Goal: Task Accomplishment & Management: Manage account settings

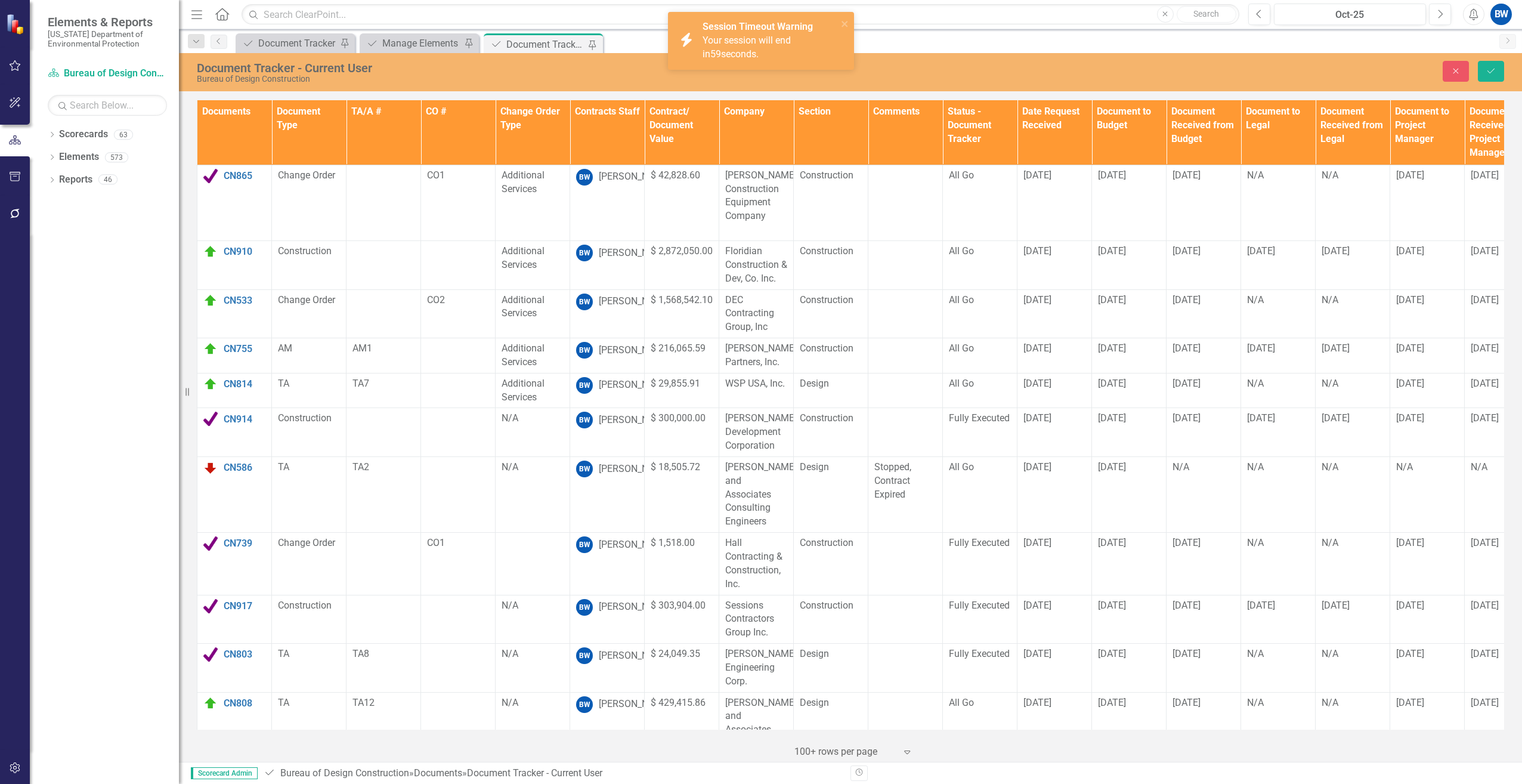
scroll to position [755, 0]
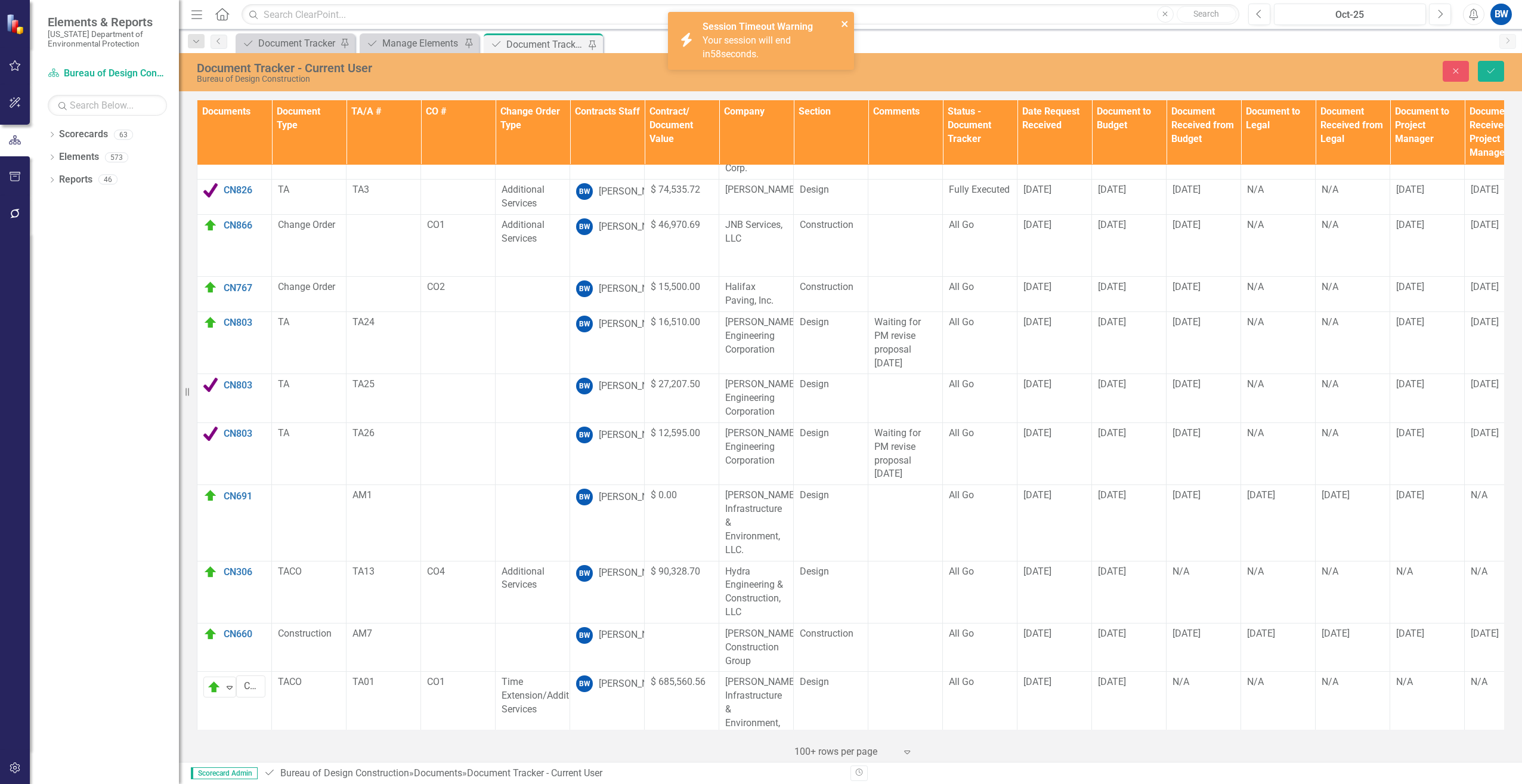
click at [846, 21] on icon "close" at bounding box center [845, 23] width 8 height 10
click at [437, 40] on div "Manage Elements" at bounding box center [421, 43] width 78 height 15
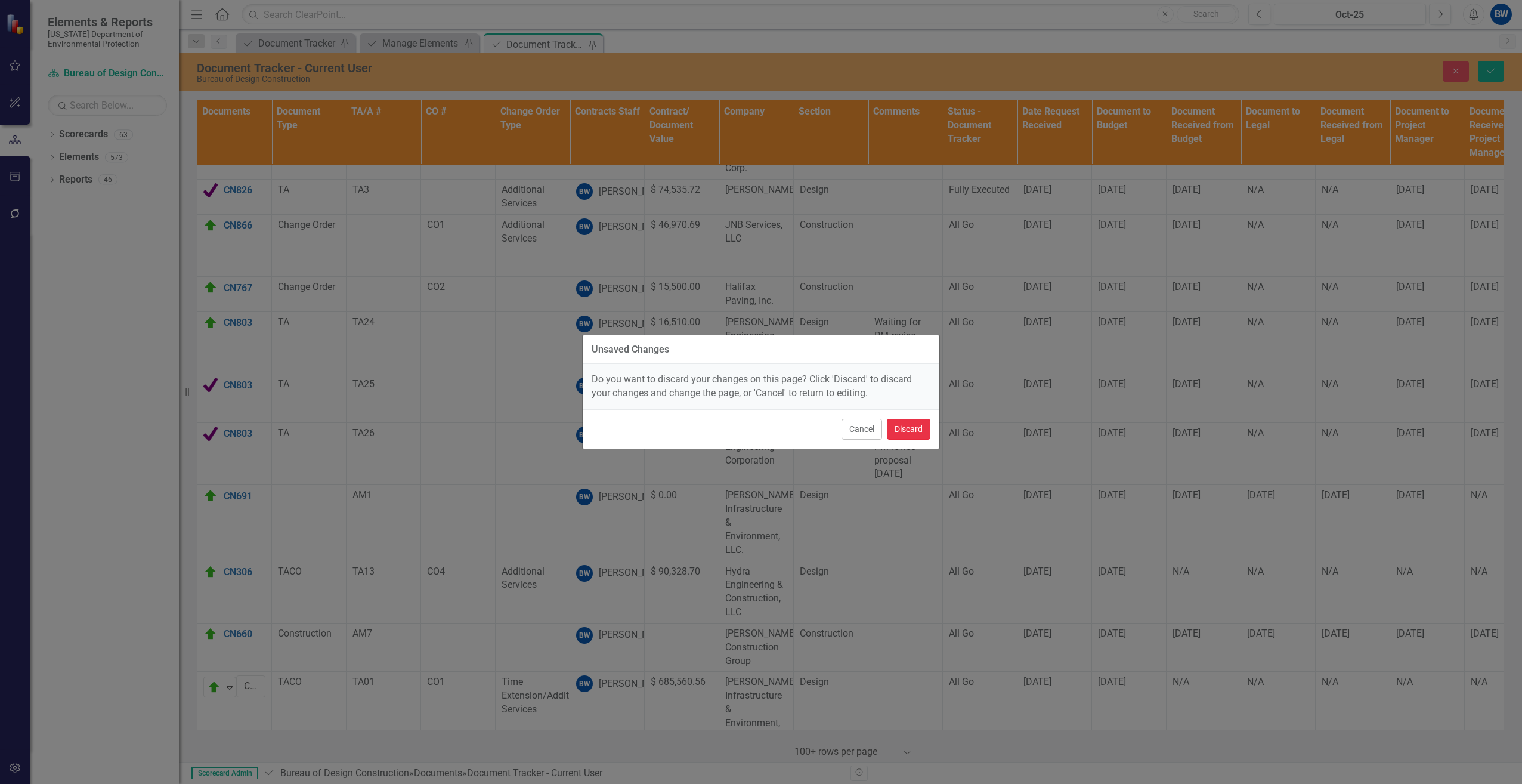
click at [893, 428] on button "Discard" at bounding box center [908, 429] width 43 height 21
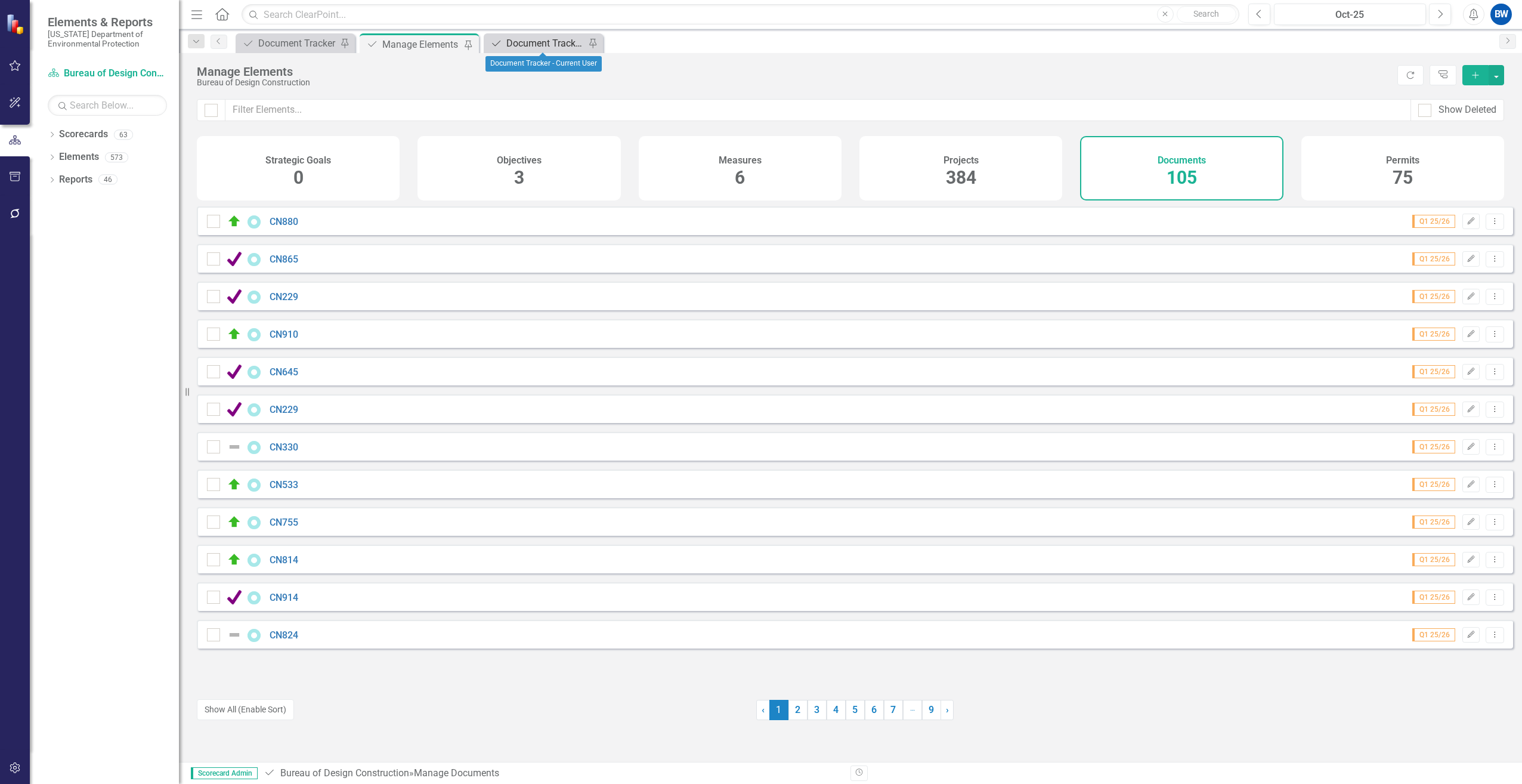
click at [516, 43] on div "Document Tracker - Current User" at bounding box center [545, 43] width 78 height 15
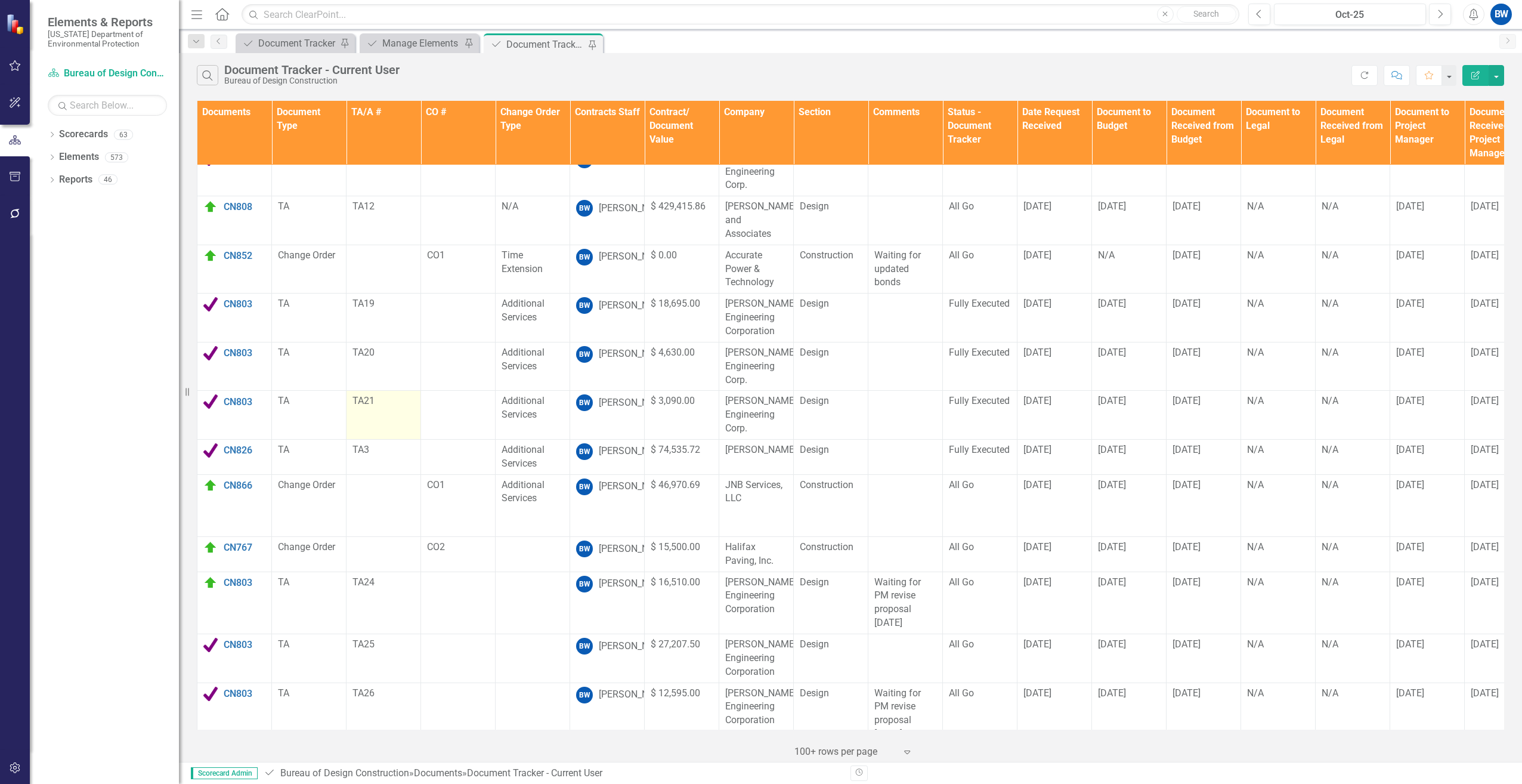
scroll to position [756, 0]
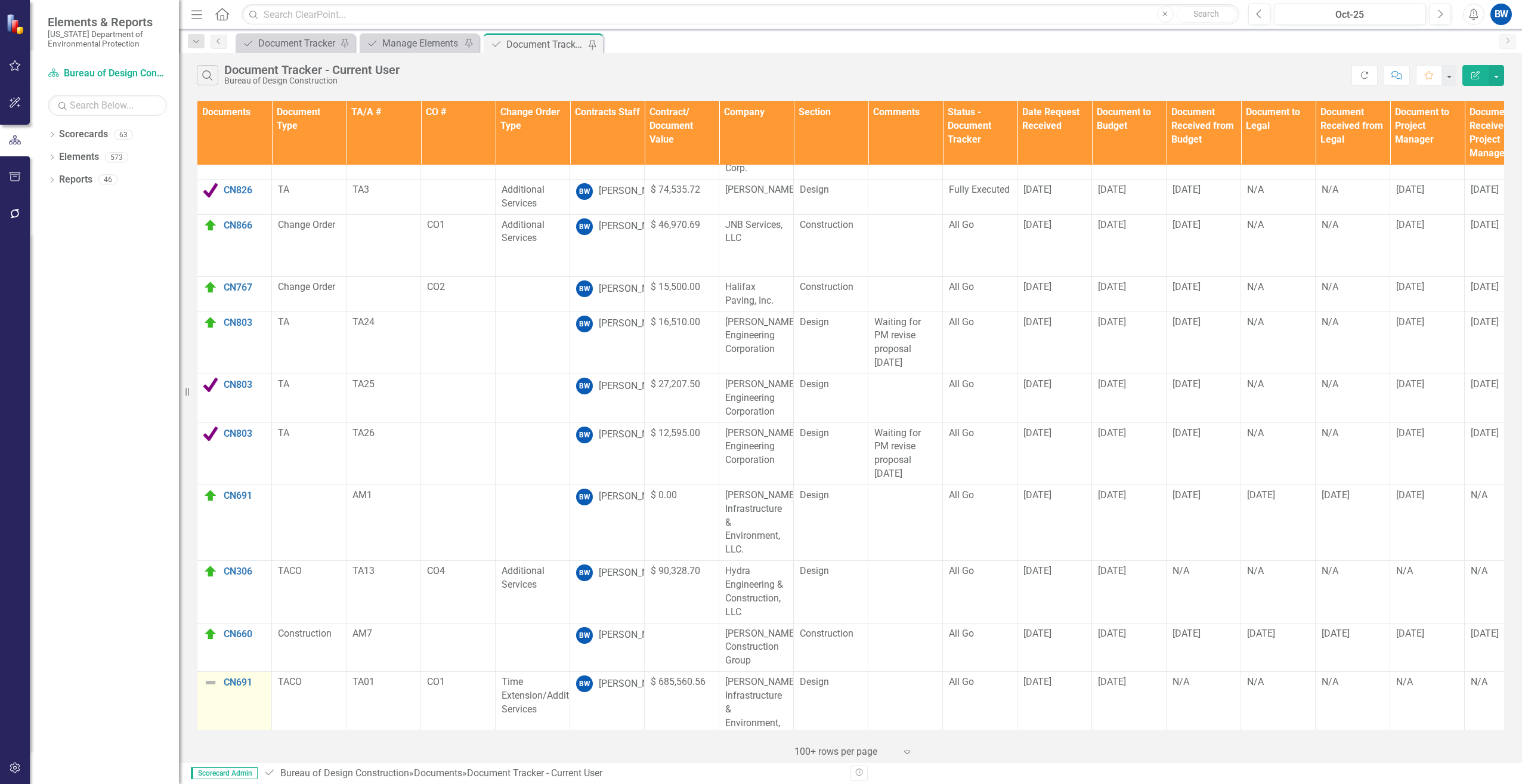
click at [213, 675] on img at bounding box center [211, 683] width 15 height 15
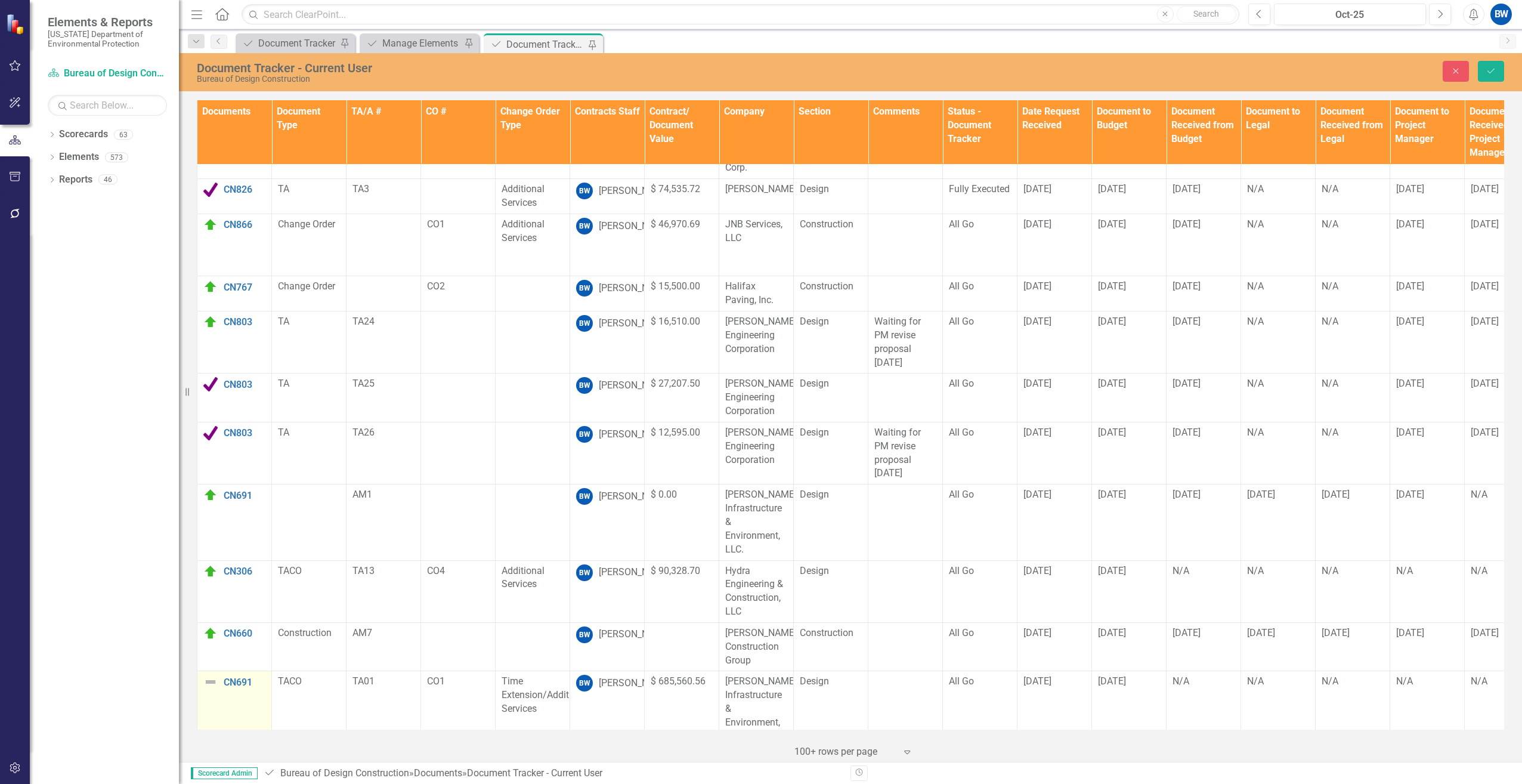
scroll to position [755, 0]
click at [213, 680] on img at bounding box center [214, 687] width 15 height 15
click at [232, 593] on div "Routing" at bounding box center [266, 599] width 100 height 15
click at [1171, 672] on td "N/A" at bounding box center [1204, 709] width 75 height 76
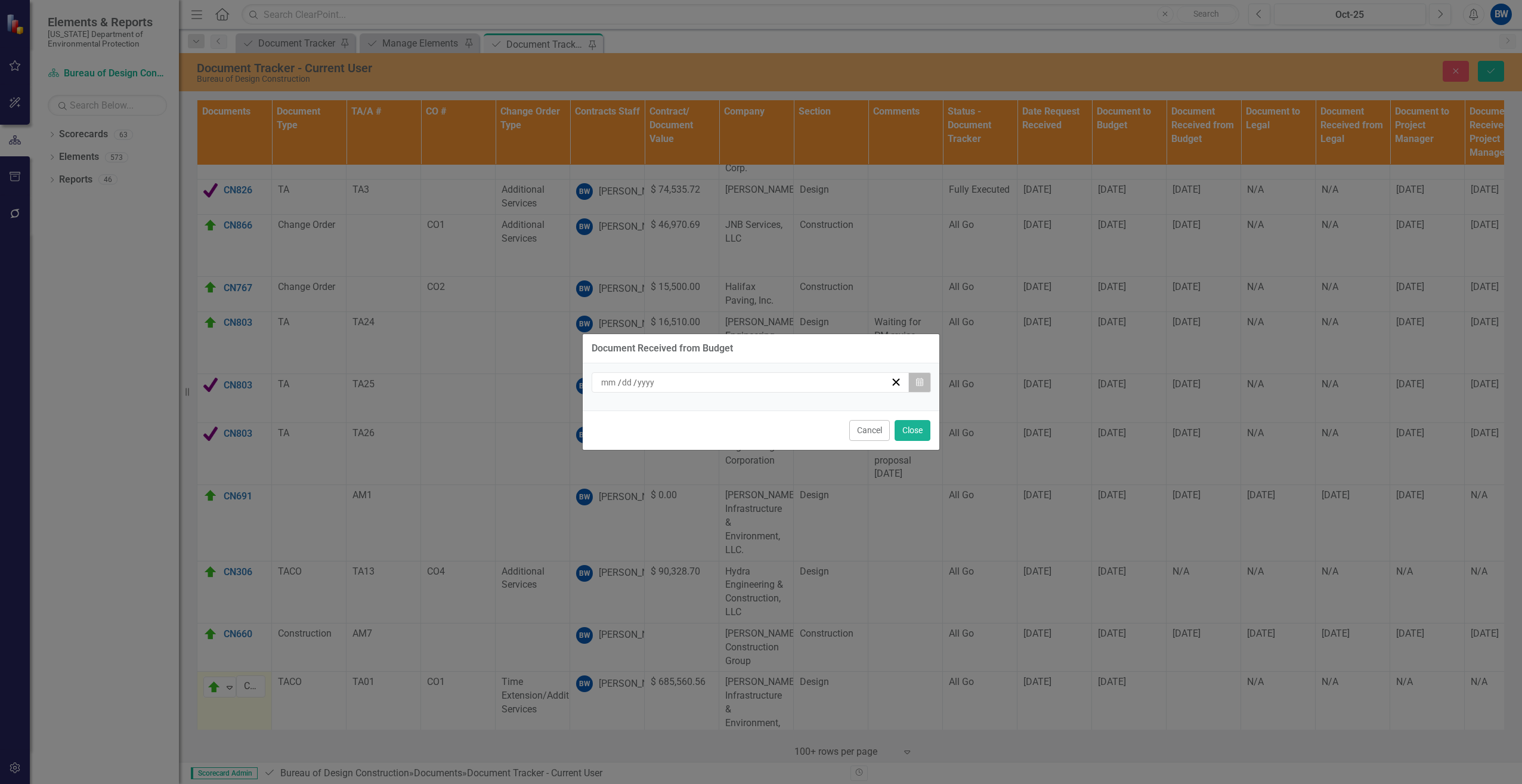
click at [925, 385] on button "Calendar" at bounding box center [920, 382] width 23 height 21
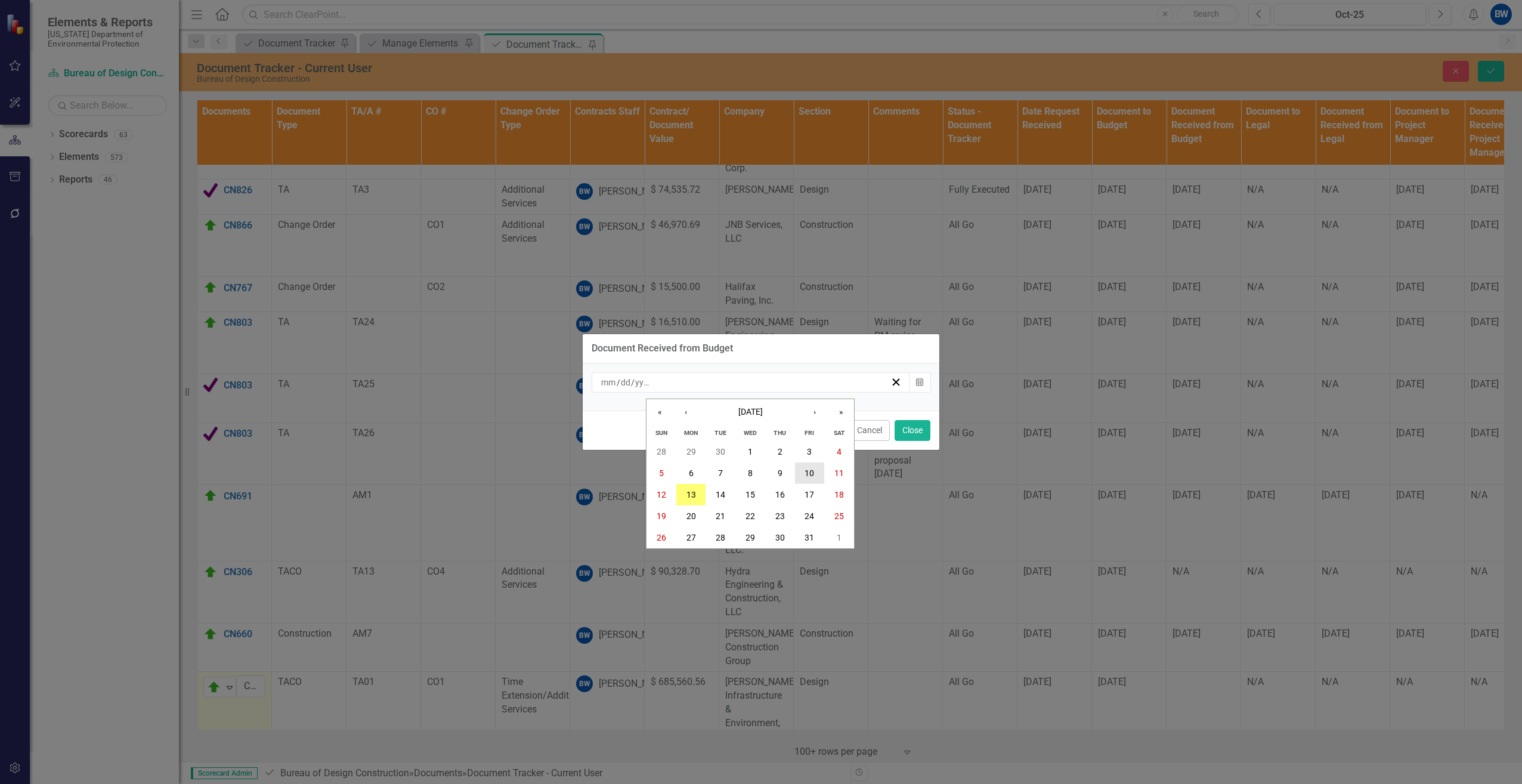
click at [803, 475] on button "10" at bounding box center [810, 472] width 30 height 21
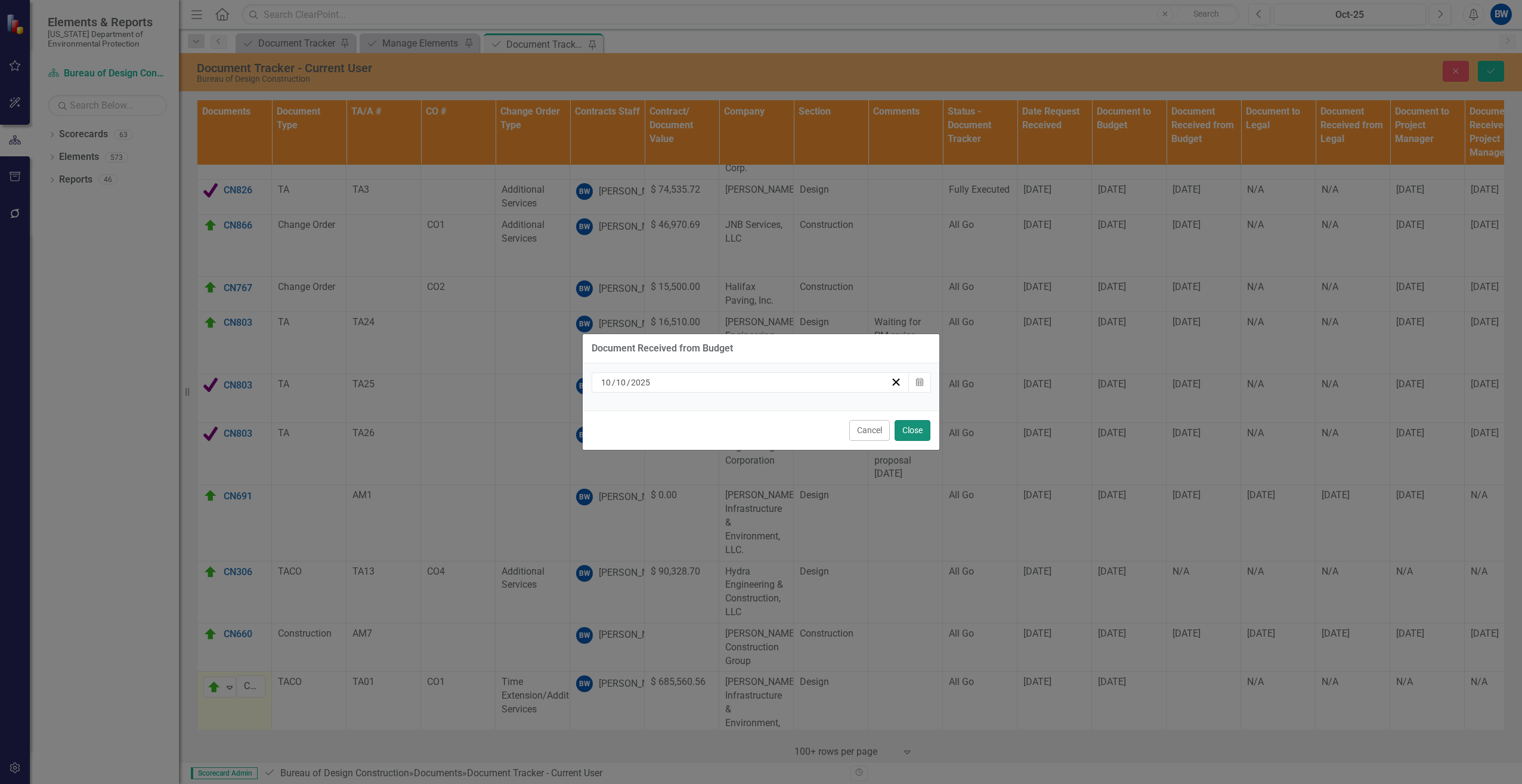
click at [909, 425] on button "Close" at bounding box center [912, 431] width 36 height 21
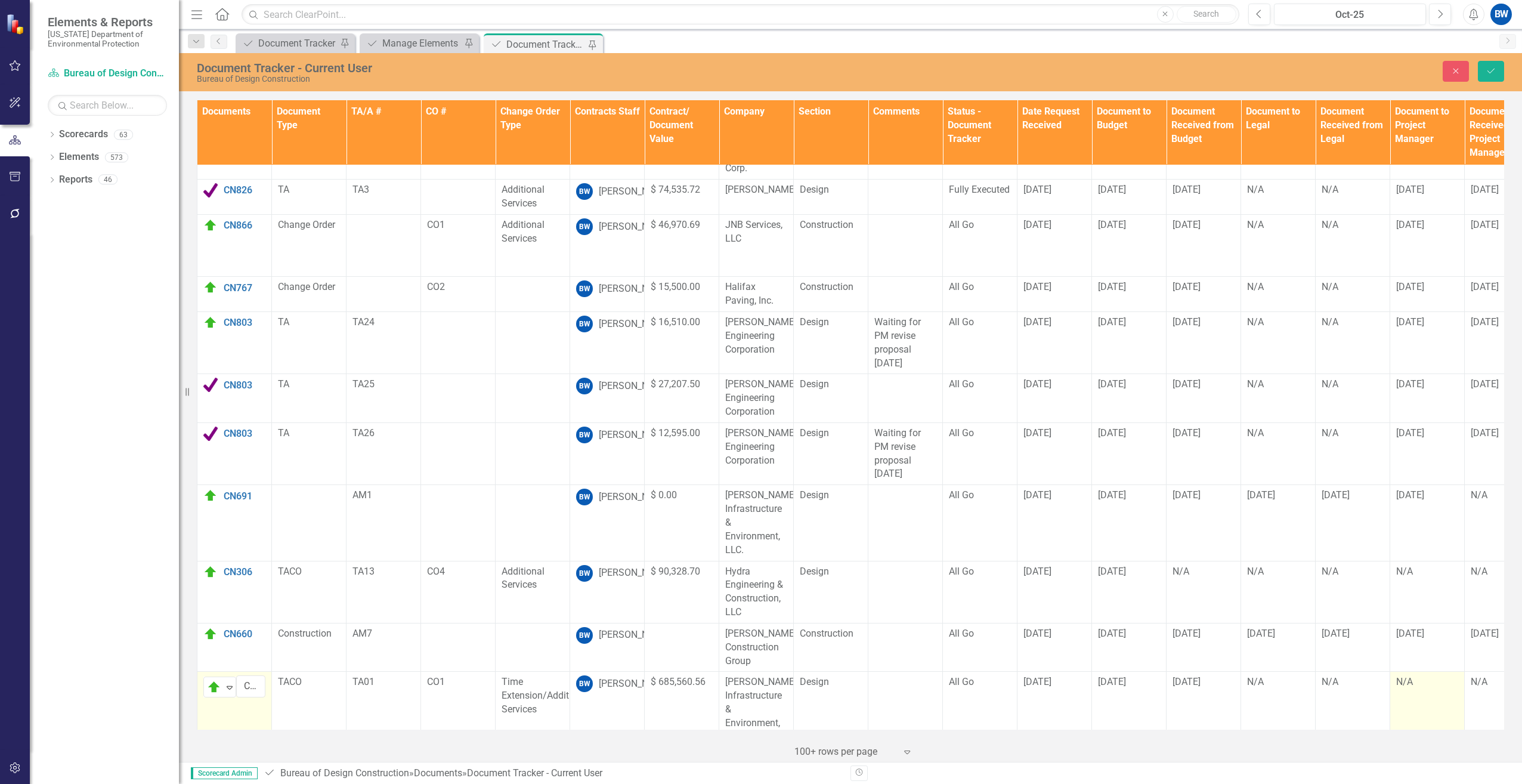
click at [1402, 675] on div "N/A" at bounding box center [1427, 682] width 62 height 14
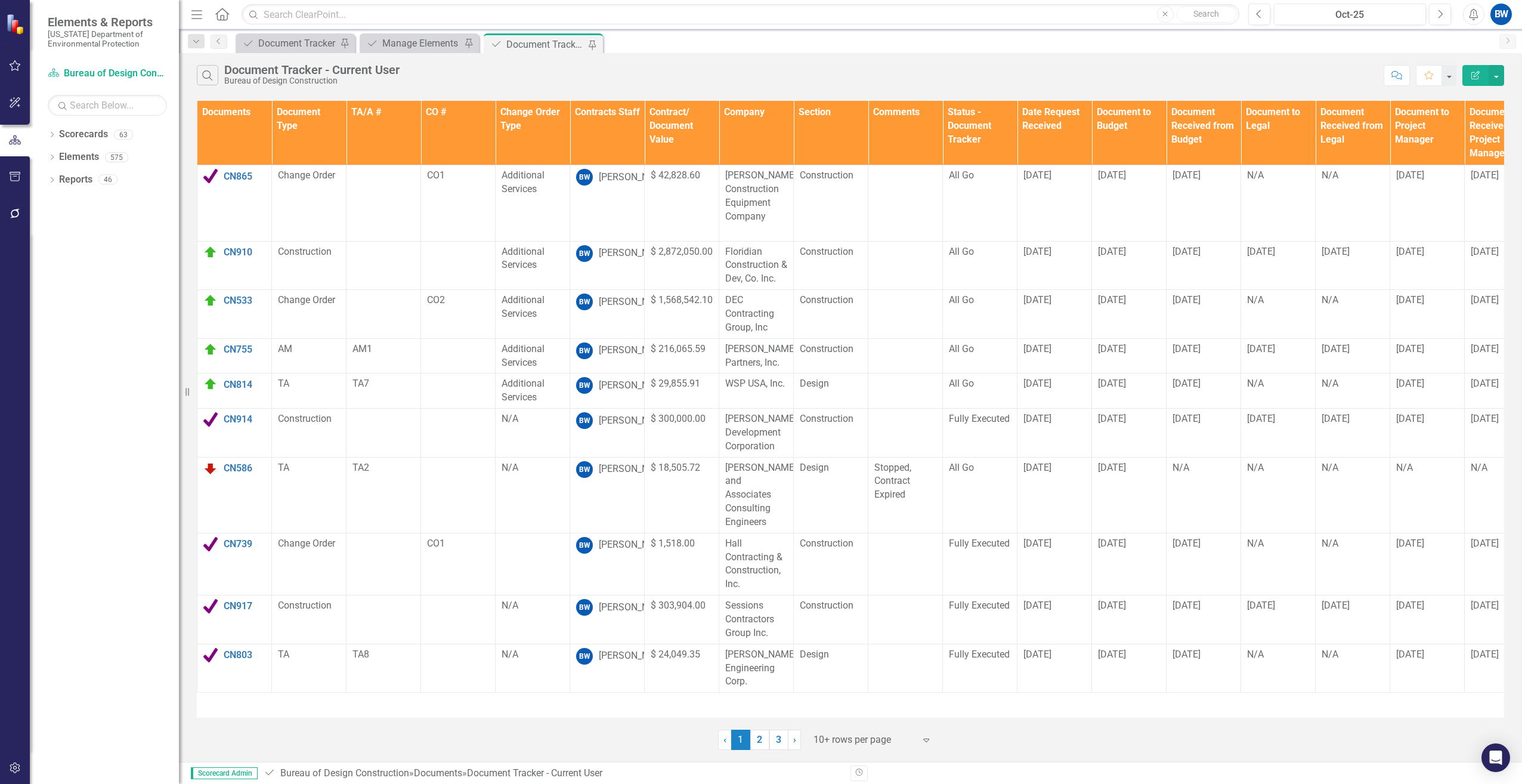
click at [522, 40] on div "Document Tracker - Current User" at bounding box center [545, 44] width 78 height 15
click at [871, 732] on div at bounding box center [864, 740] width 101 height 16
click at [849, 693] on div "100+ rows per page" at bounding box center [875, 699] width 112 height 14
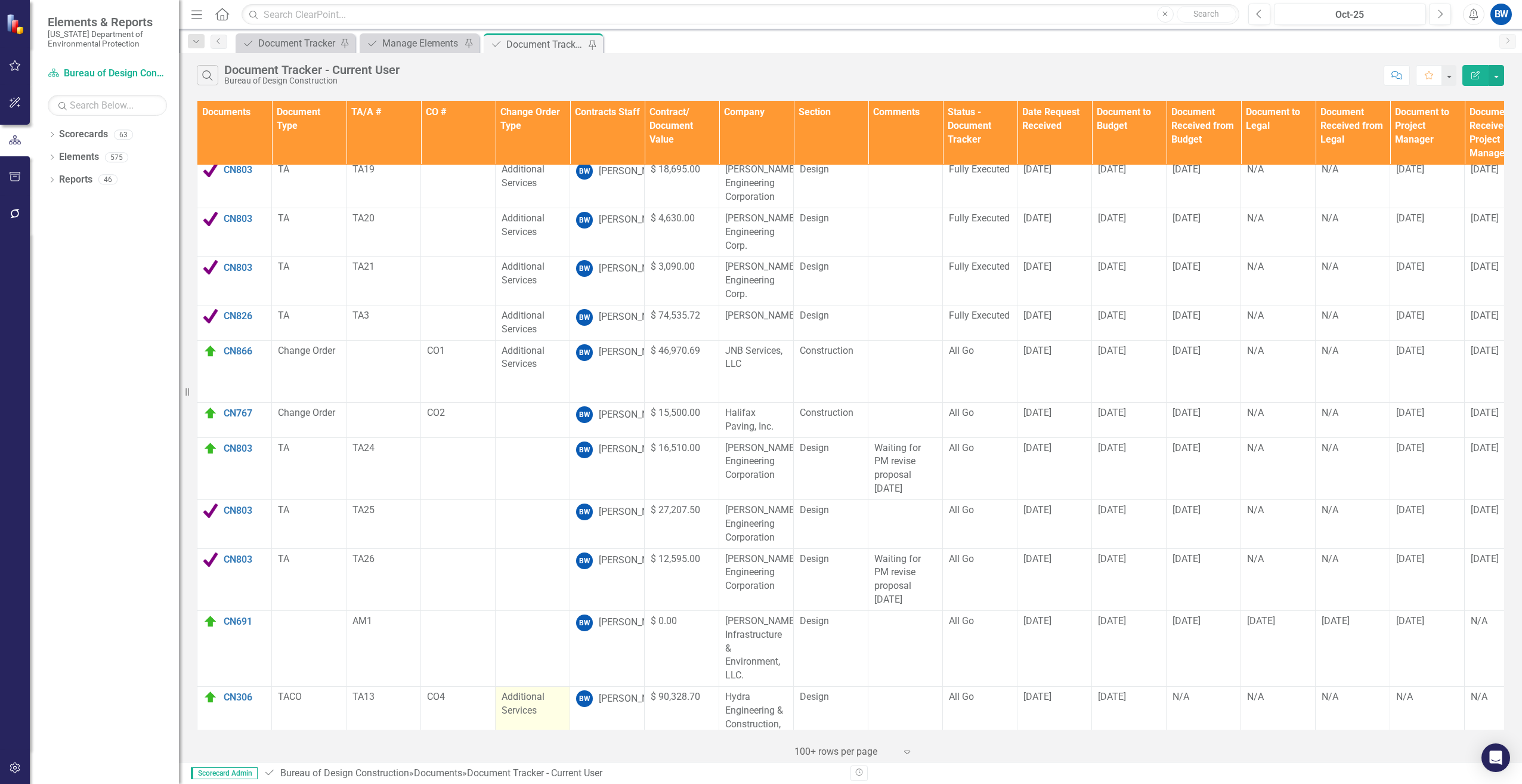
scroll to position [756, 0]
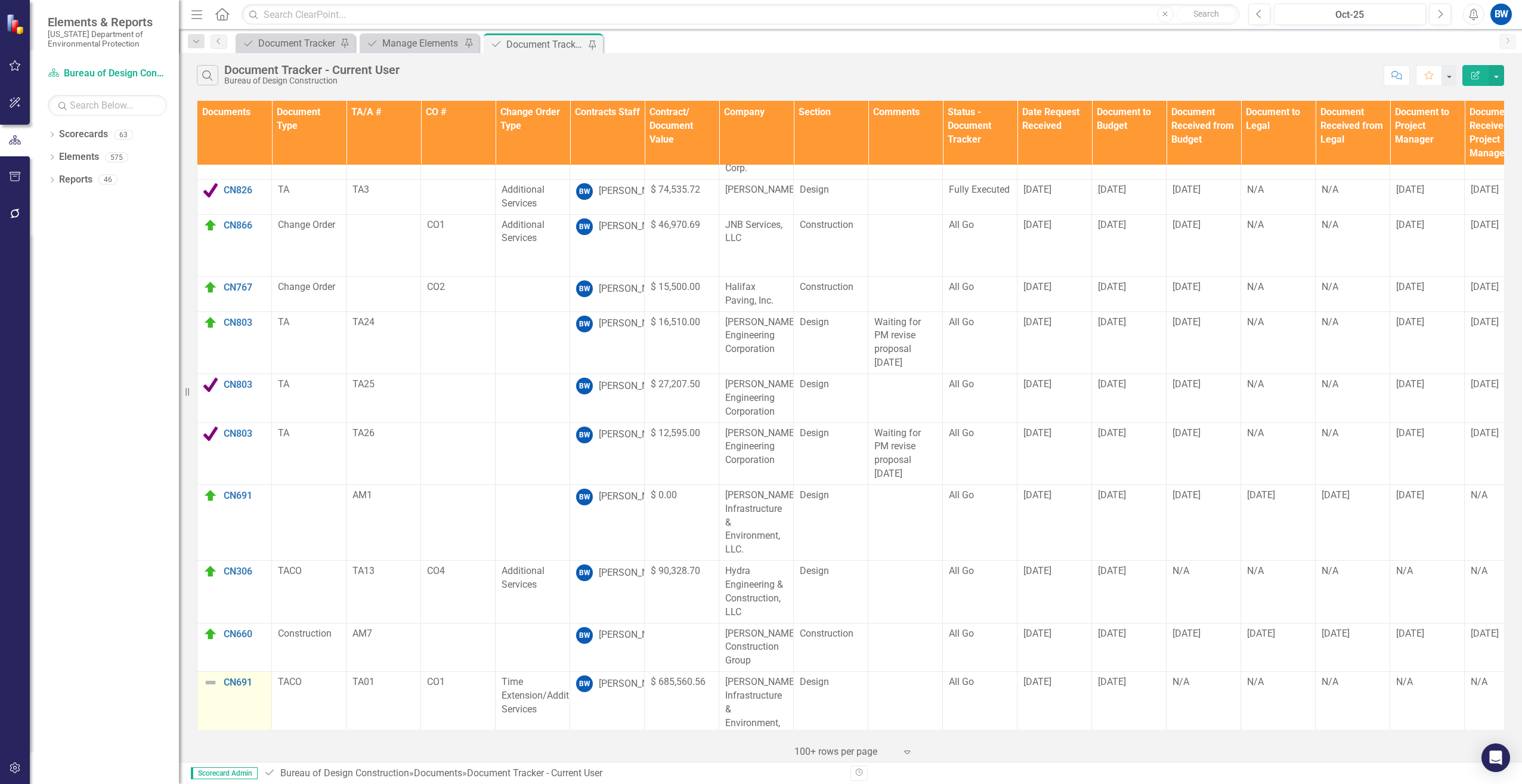
click at [211, 675] on img at bounding box center [211, 683] width 15 height 15
click at [211, 675] on img at bounding box center [211, 683] width 15 height 15
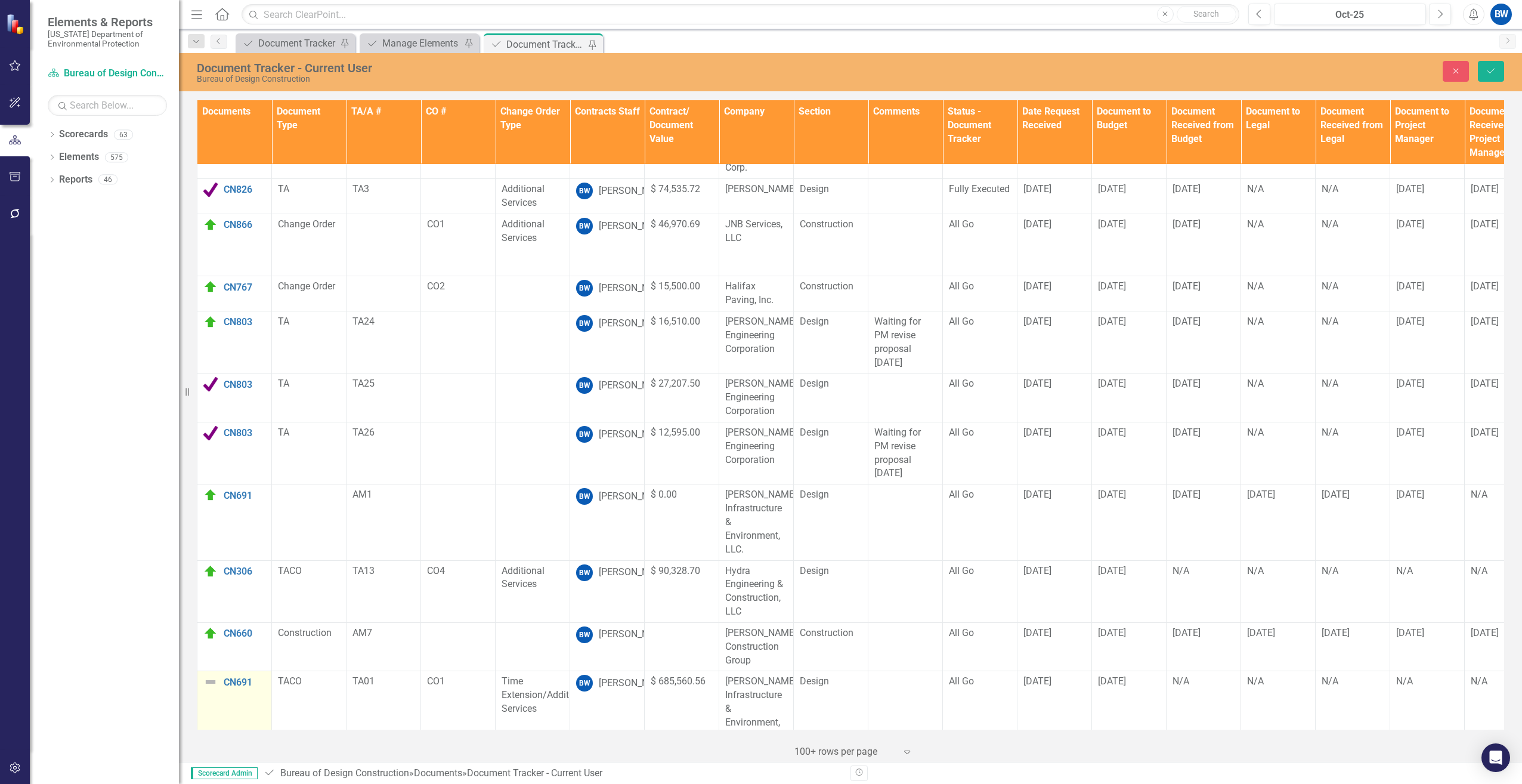
scroll to position [755, 0]
click at [211, 680] on img at bounding box center [214, 687] width 15 height 15
click at [245, 593] on div "Routing" at bounding box center [252, 598] width 33 height 14
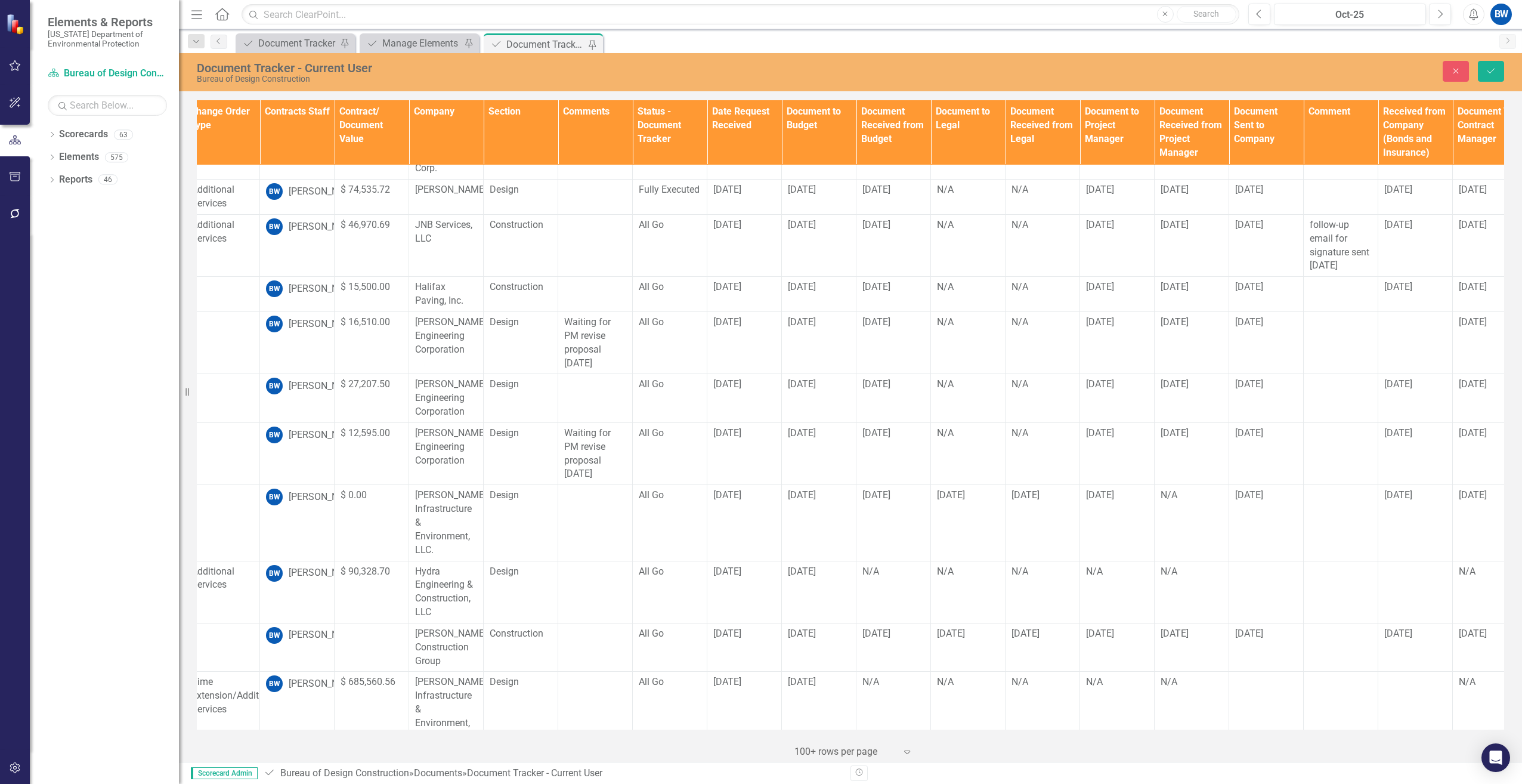
scroll to position [755, 312]
click at [859, 672] on td "N/A" at bounding box center [892, 709] width 75 height 76
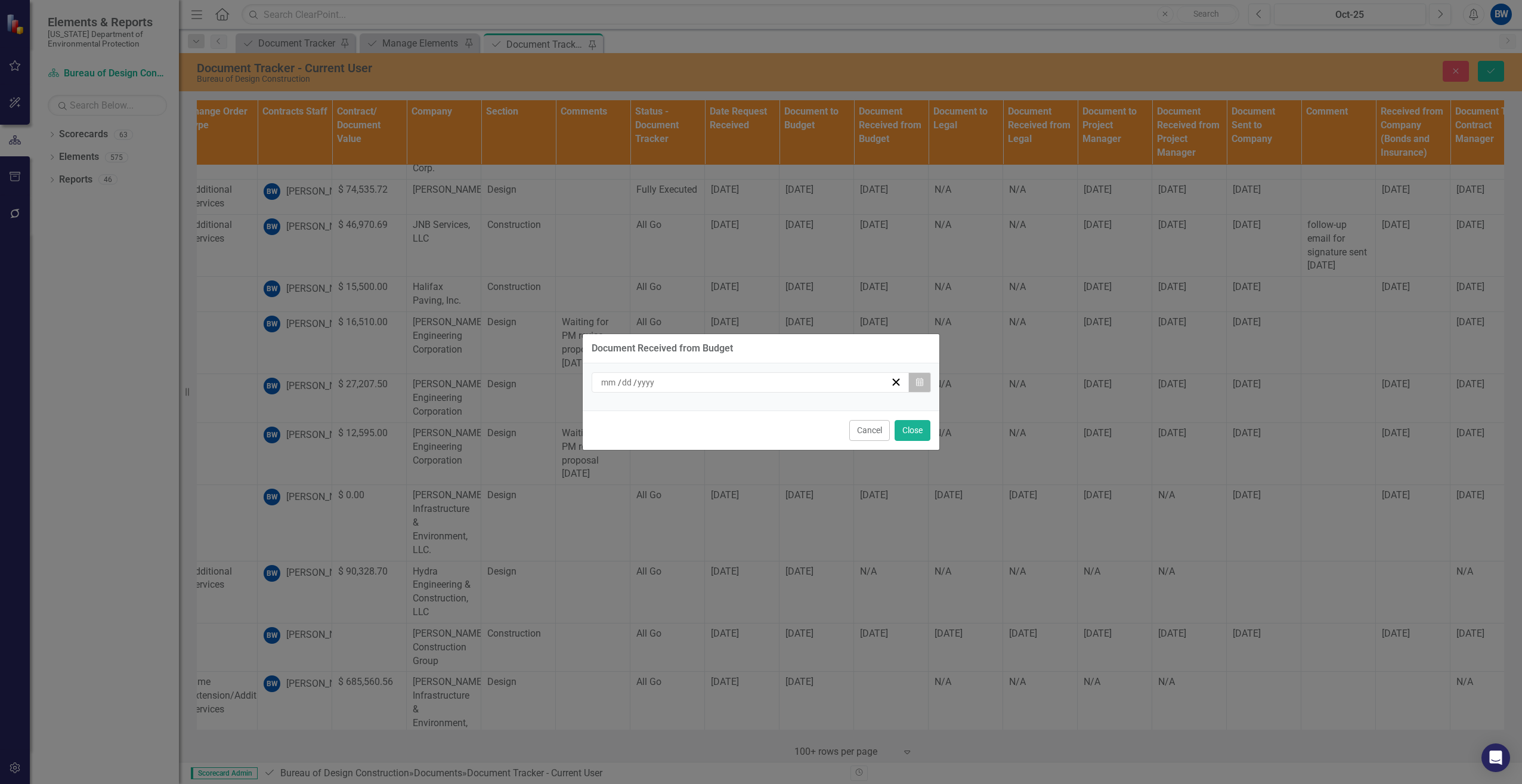
drag, startPoint x: 910, startPoint y: 382, endPoint x: 915, endPoint y: 387, distance: 7.1
click at [915, 387] on button "Calendar" at bounding box center [920, 382] width 23 height 21
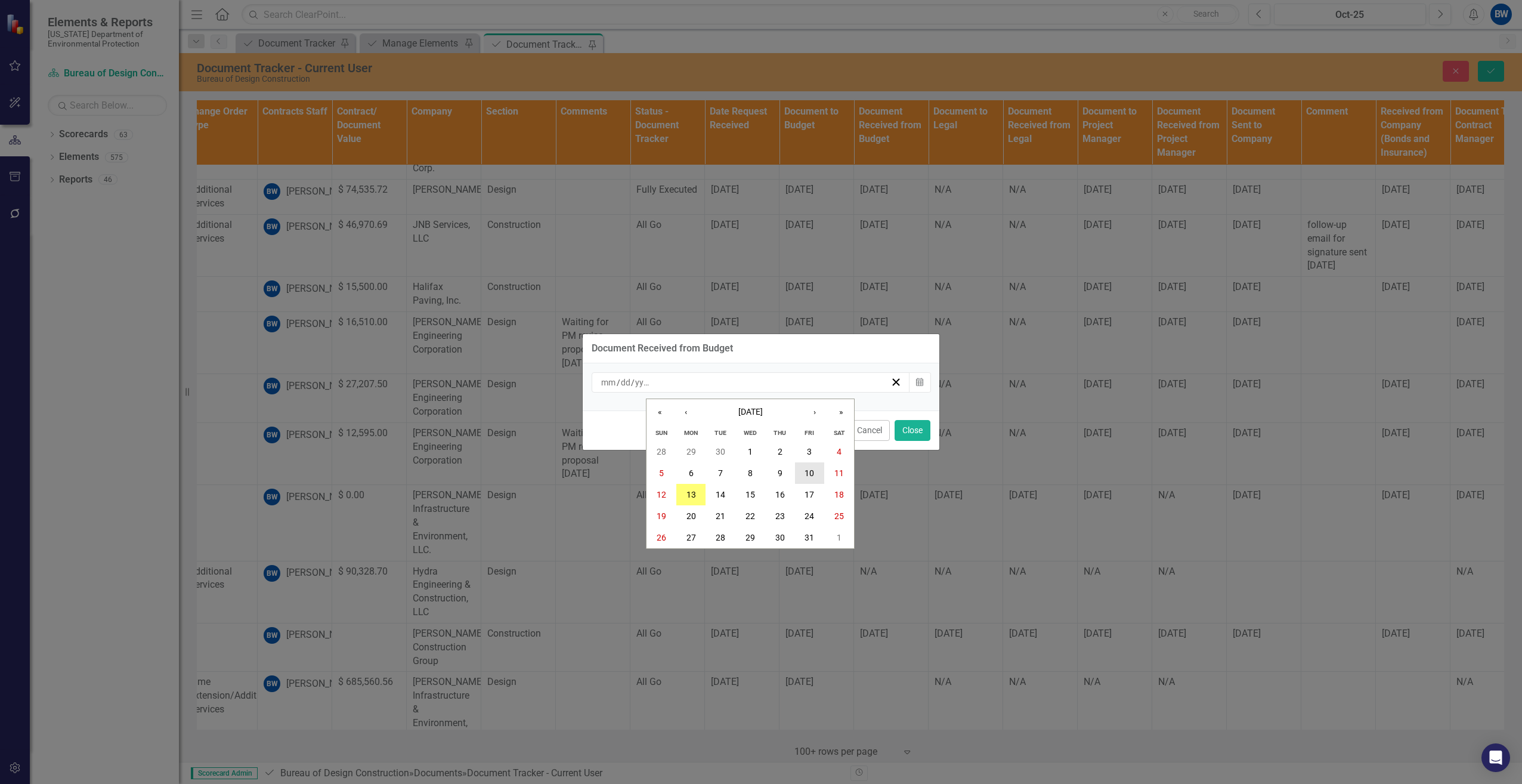
click at [811, 469] on abbr "10" at bounding box center [809, 472] width 10 height 10
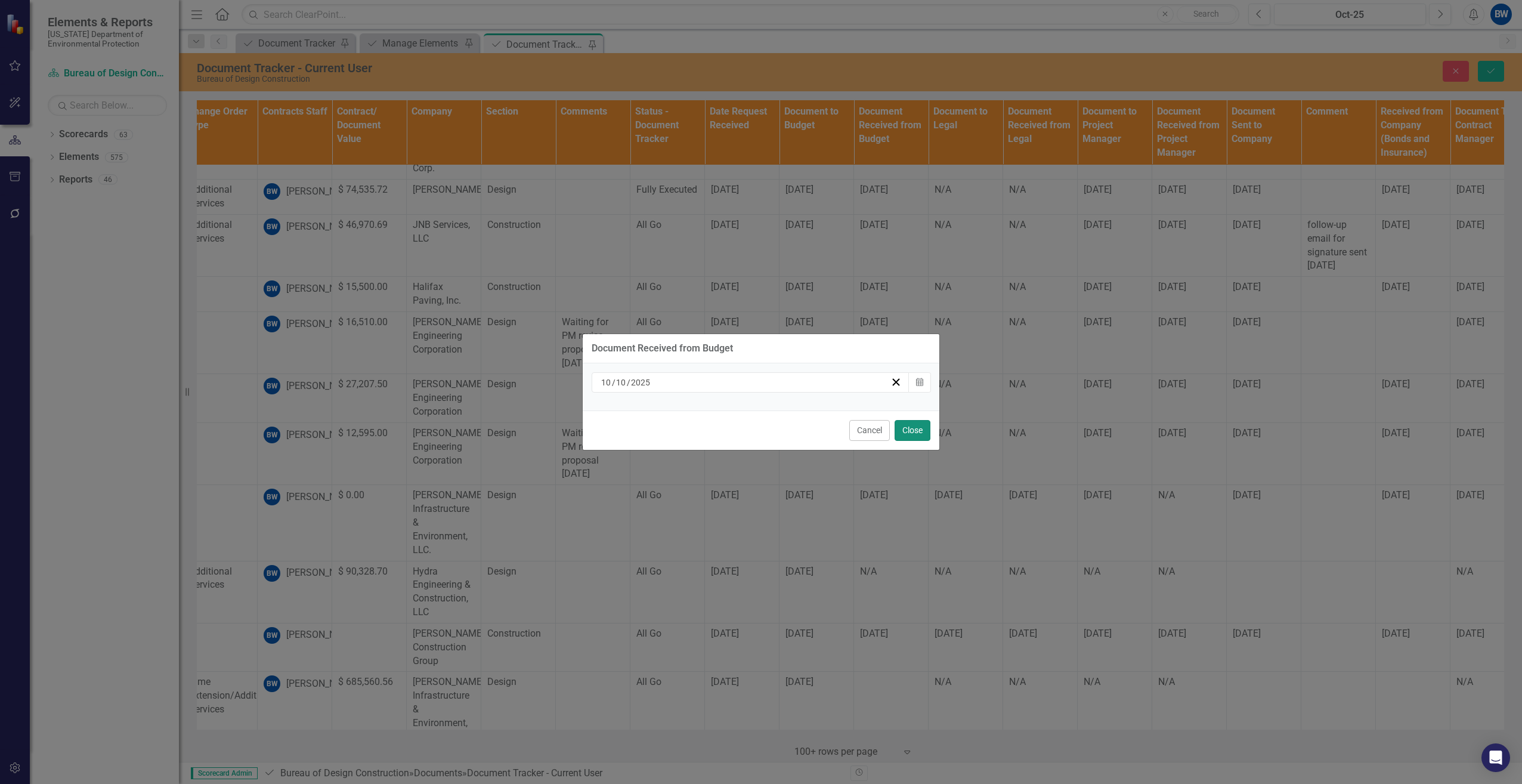
click at [909, 428] on button "Close" at bounding box center [912, 431] width 36 height 21
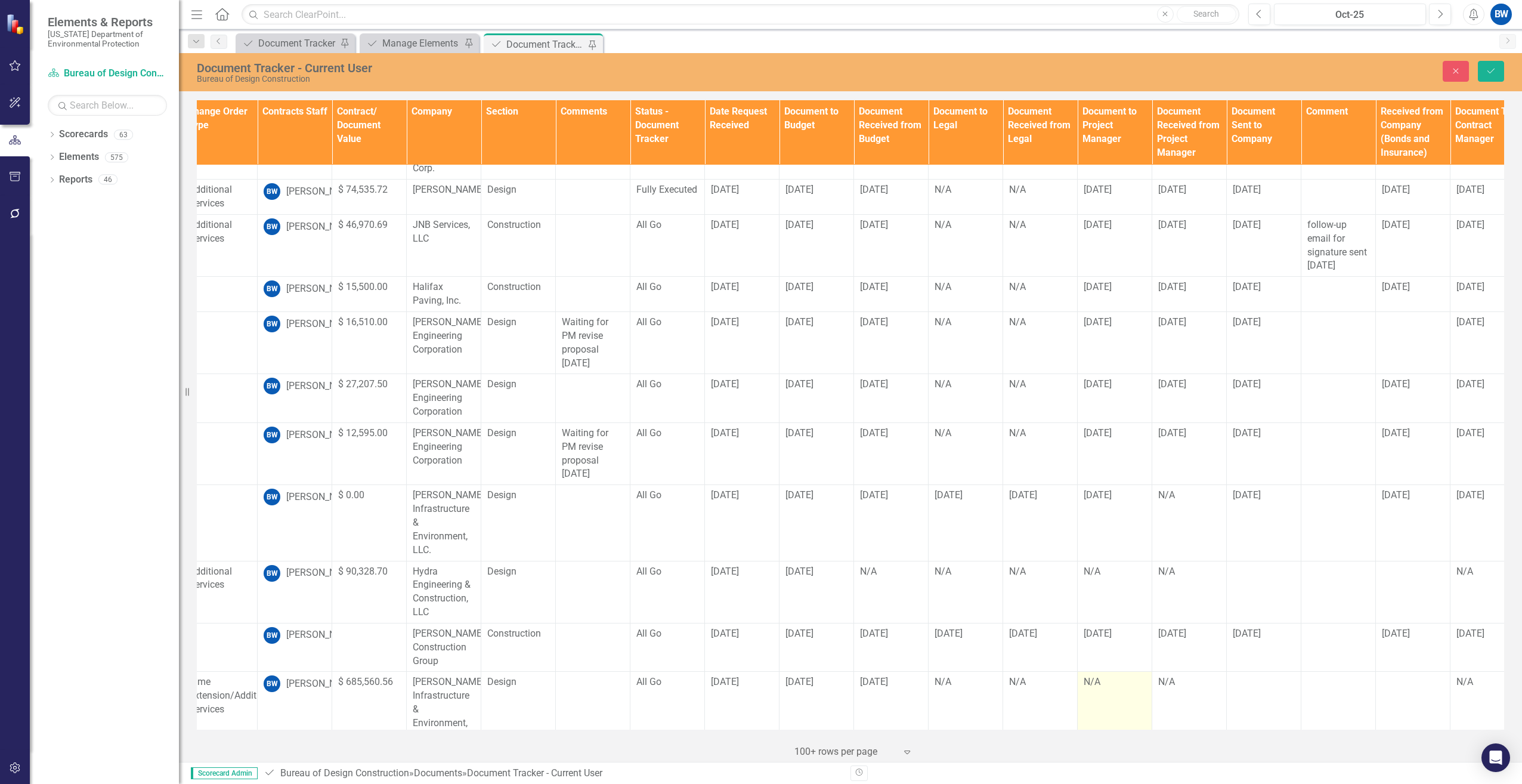
click at [1108, 675] on div "N/A" at bounding box center [1115, 682] width 62 height 14
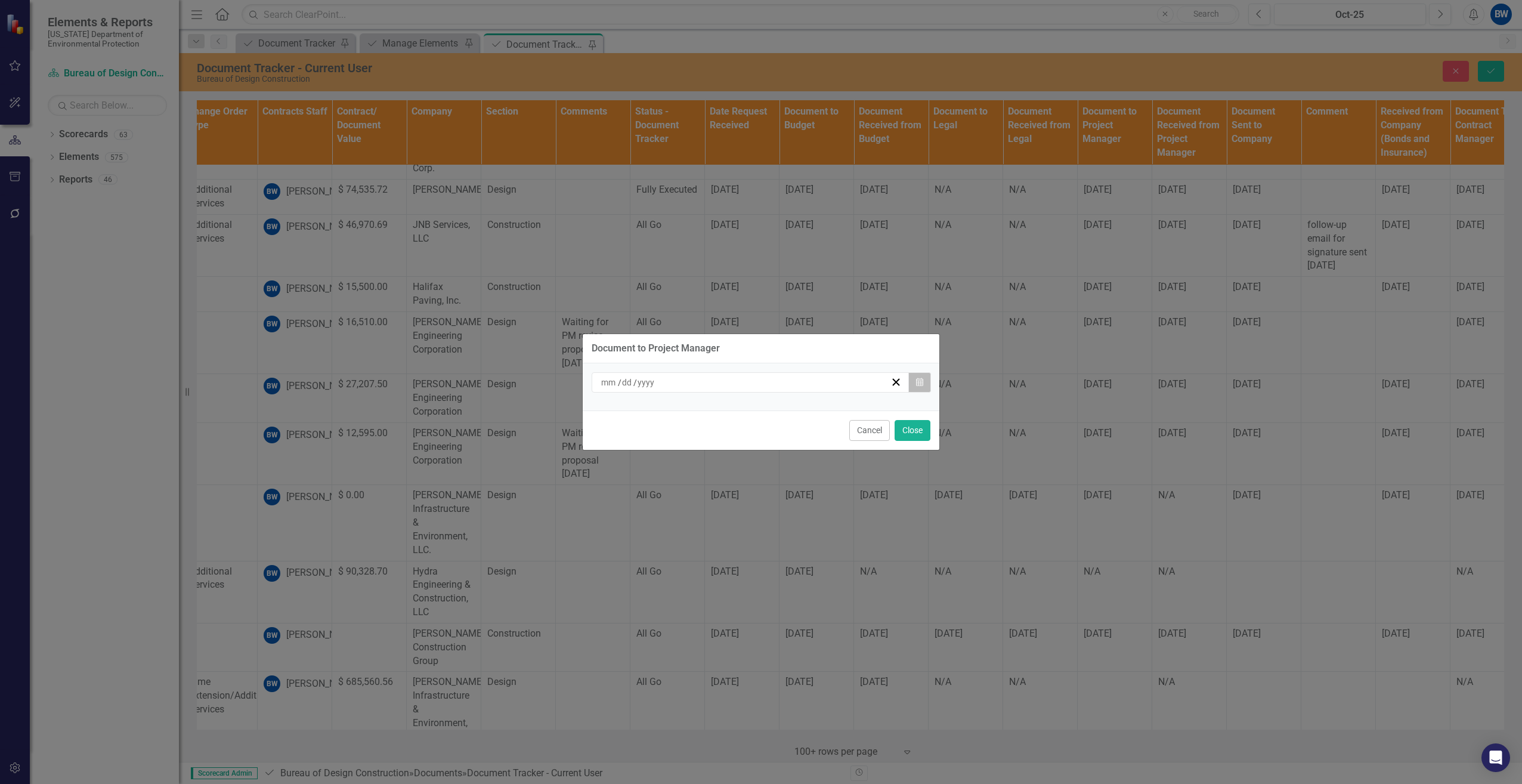
click at [925, 378] on button "Calendar" at bounding box center [920, 382] width 23 height 21
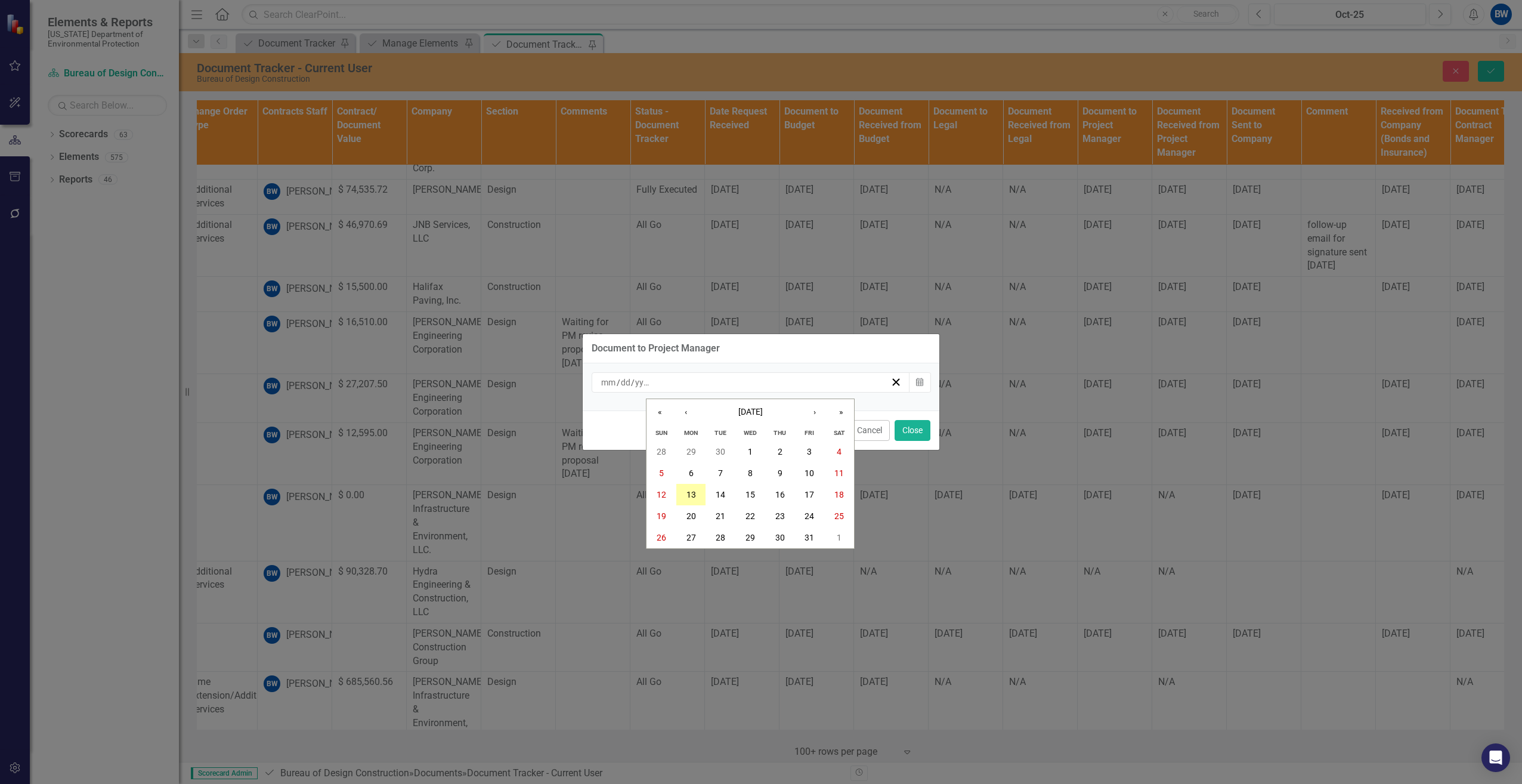
click at [690, 492] on abbr "13" at bounding box center [691, 494] width 10 height 10
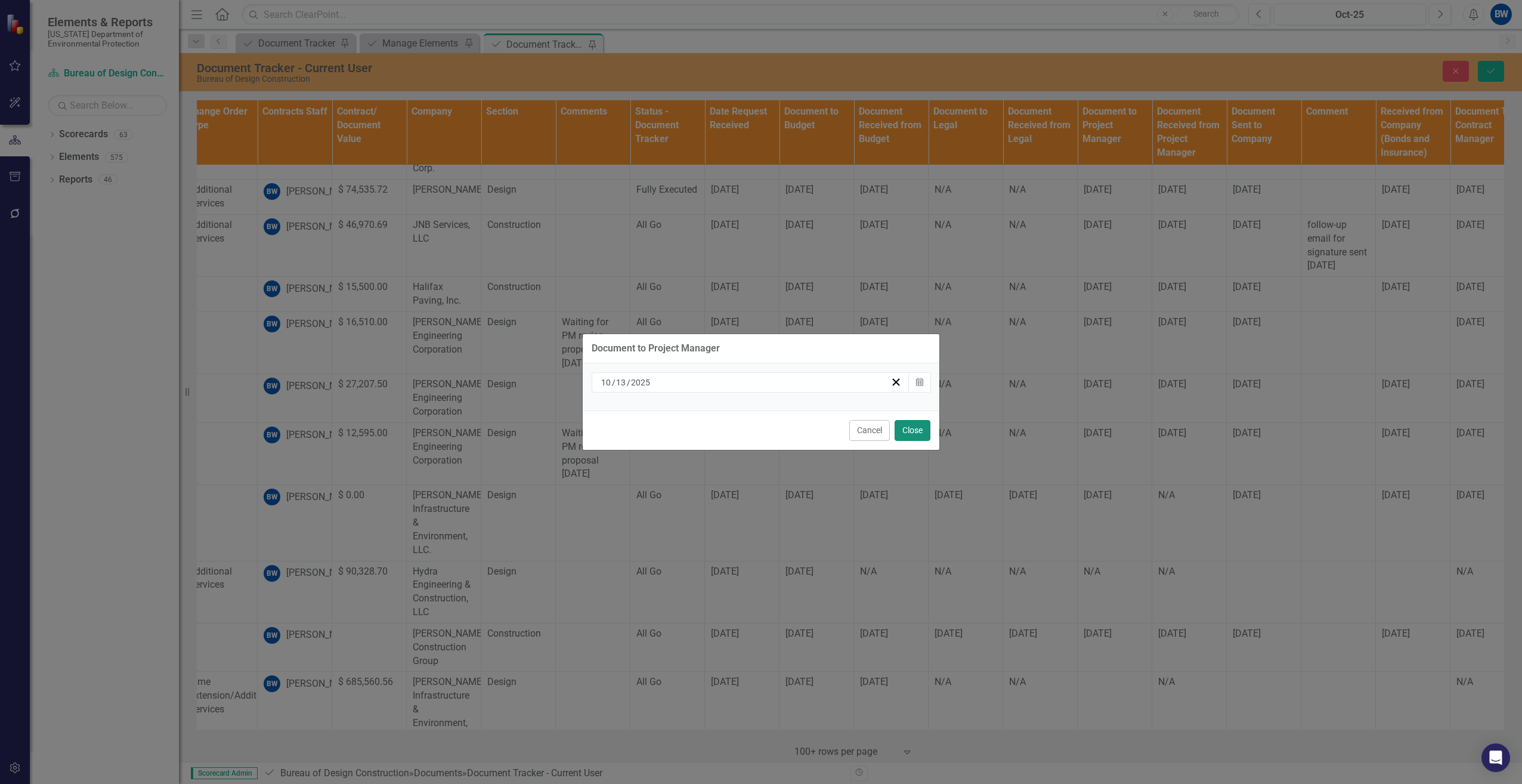
click at [926, 429] on button "Close" at bounding box center [912, 431] width 36 height 21
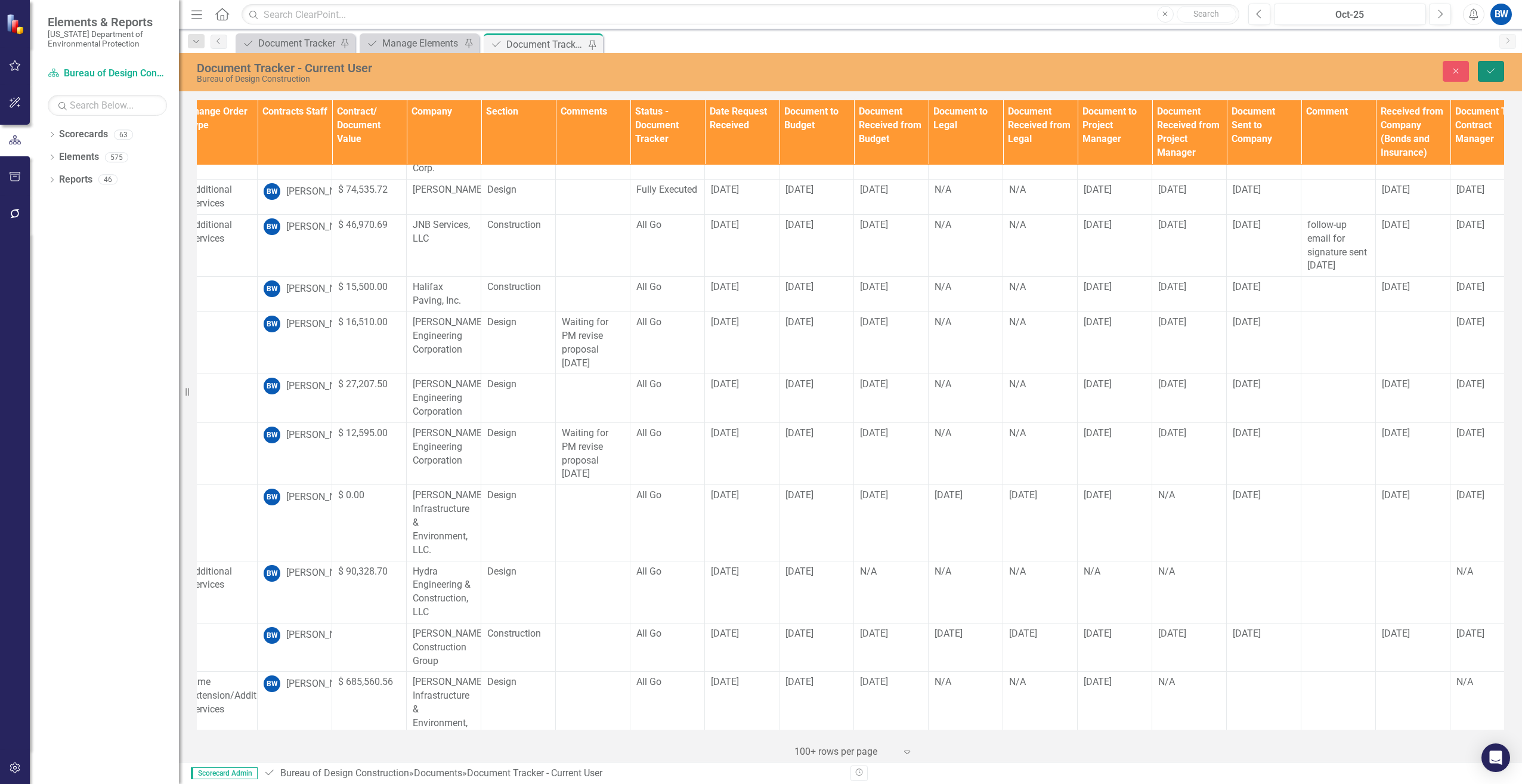
click at [1481, 68] on button "Save" at bounding box center [1491, 71] width 26 height 21
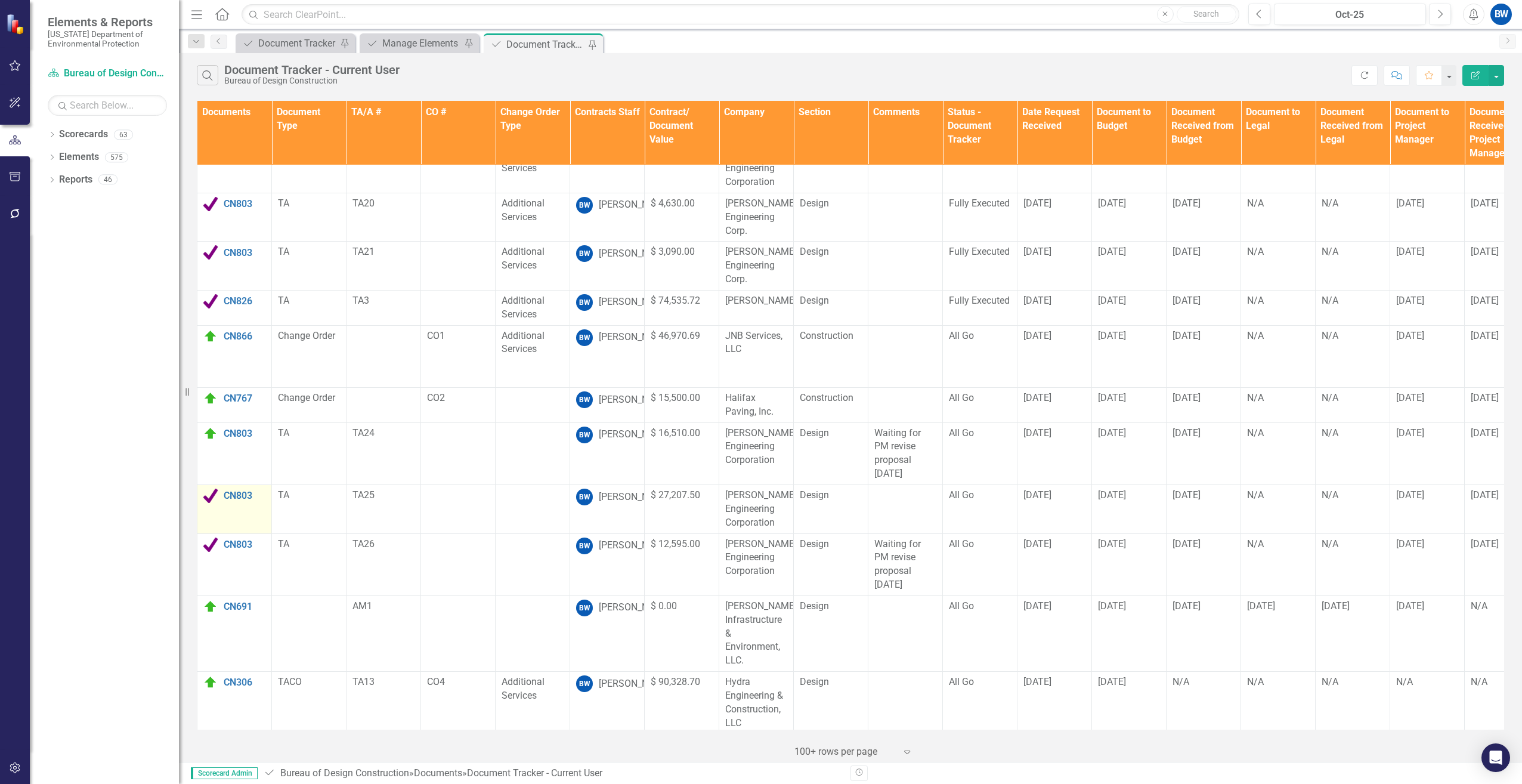
scroll to position [756, 0]
